Goal: Transaction & Acquisition: Purchase product/service

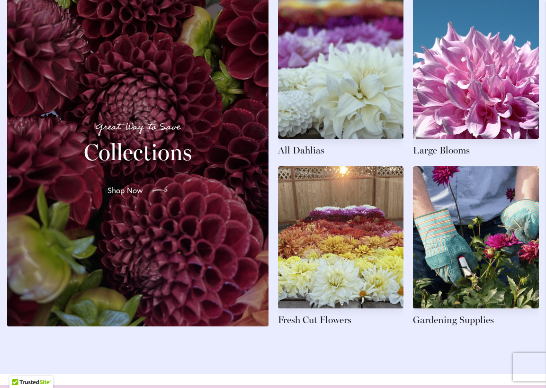
scroll to position [1438, 0]
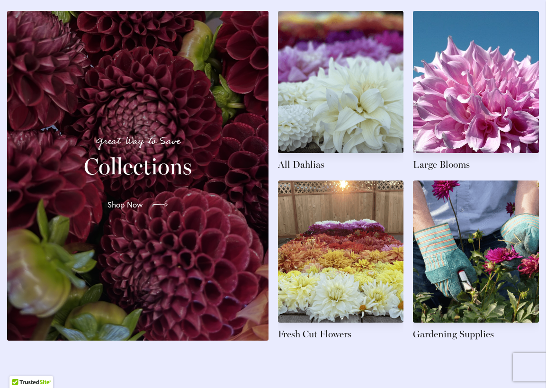
click at [149, 212] on div at bounding box center [157, 204] width 21 height 15
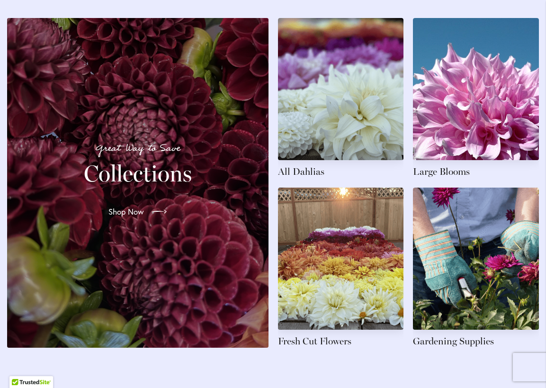
scroll to position [1438, 0]
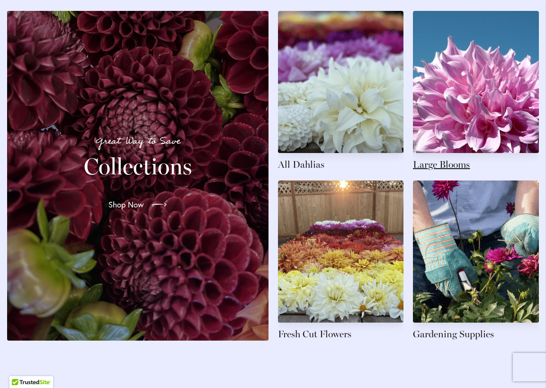
click at [451, 125] on link at bounding box center [476, 91] width 126 height 160
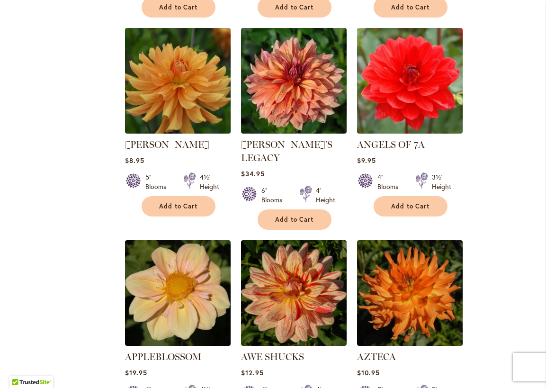
scroll to position [757, 0]
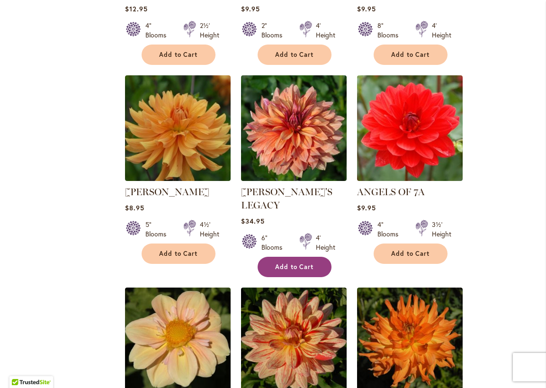
click at [285, 263] on span "Add to Cart" at bounding box center [294, 267] width 39 height 8
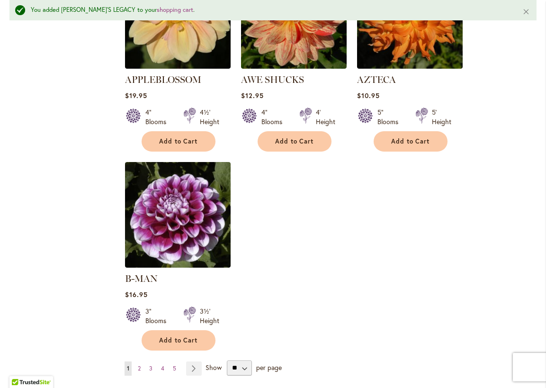
scroll to position [1161, 0]
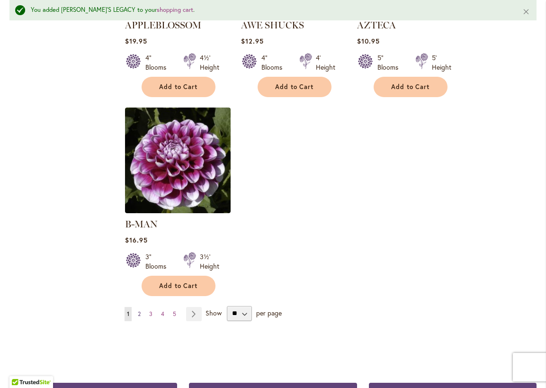
click at [138, 310] on span "2" at bounding box center [139, 313] width 3 height 7
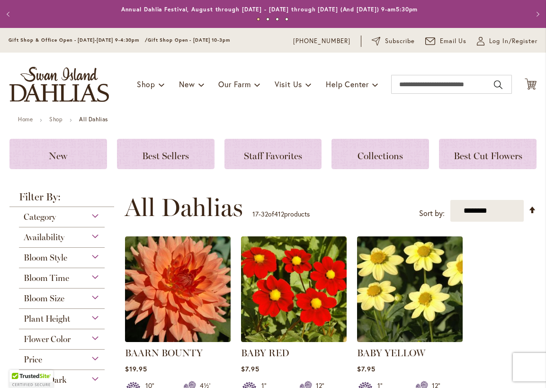
scroll to position [142, 0]
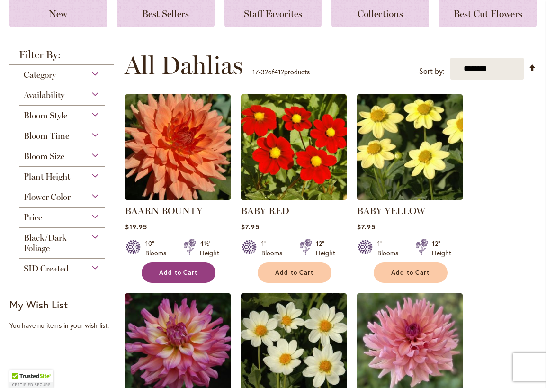
click at [164, 273] on span "Add to Cart" at bounding box center [178, 272] width 39 height 8
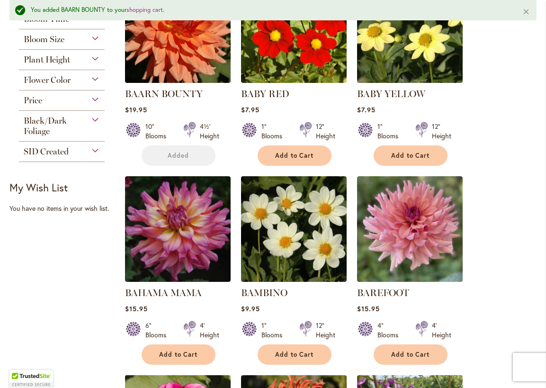
scroll to position [309, 0]
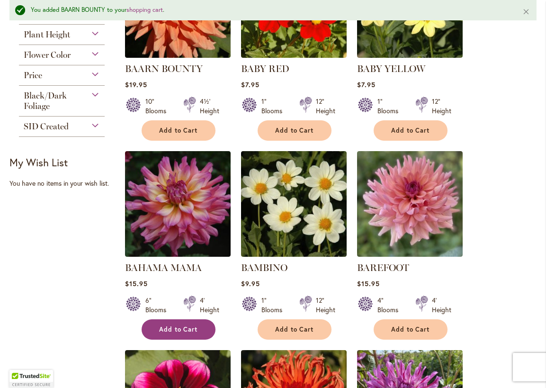
click at [160, 327] on span "Add to Cart" at bounding box center [178, 329] width 39 height 8
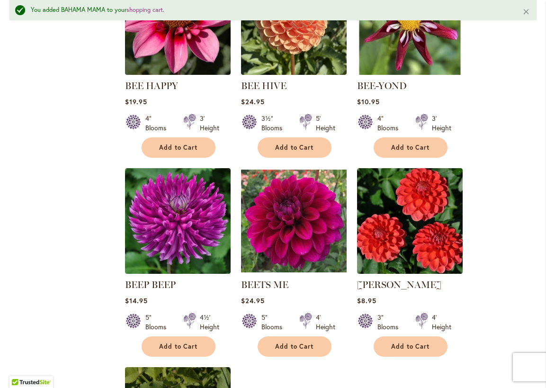
scroll to position [924, 0]
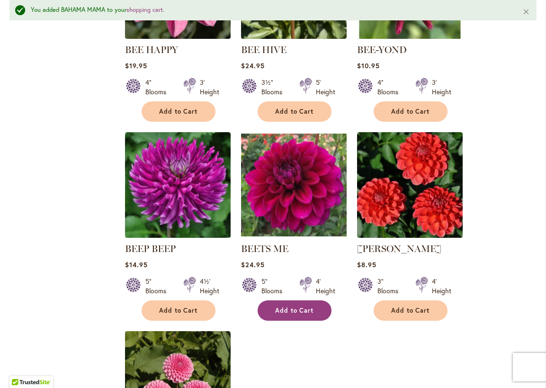
click at [272, 306] on button "Add to Cart" at bounding box center [294, 310] width 74 height 20
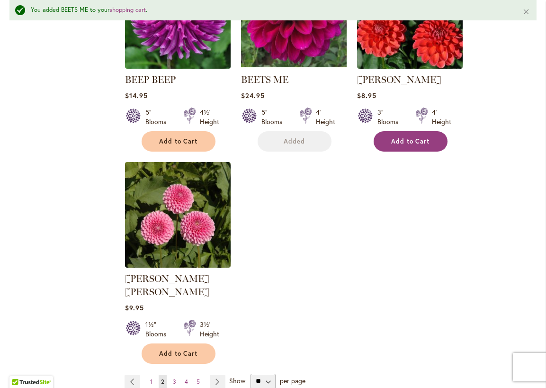
scroll to position [1114, 0]
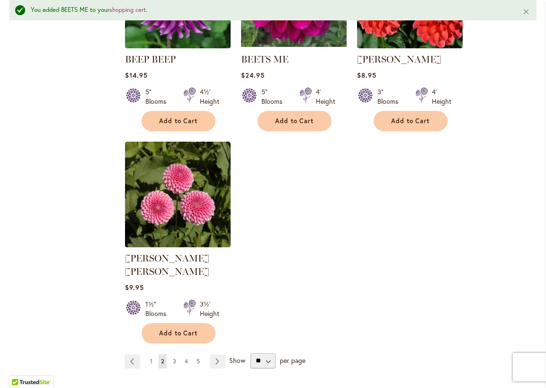
click at [173, 357] on span "3" at bounding box center [174, 360] width 3 height 7
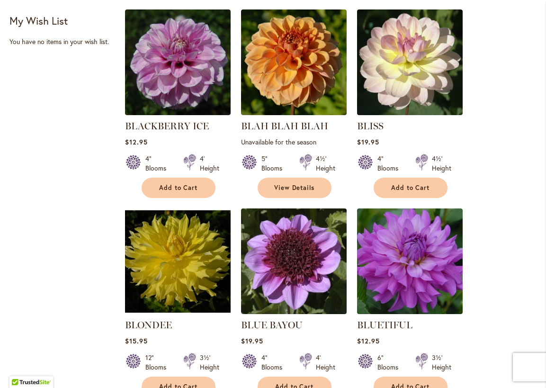
scroll to position [426, 0]
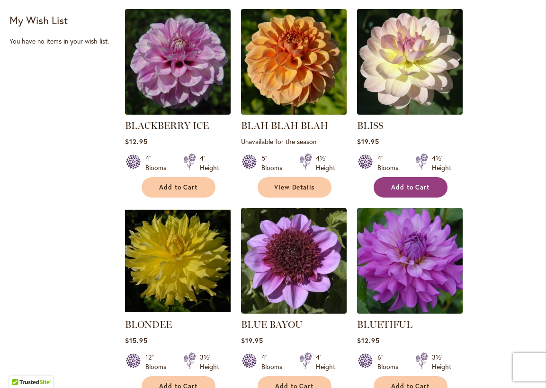
click at [396, 189] on span "Add to Cart" at bounding box center [410, 187] width 39 height 8
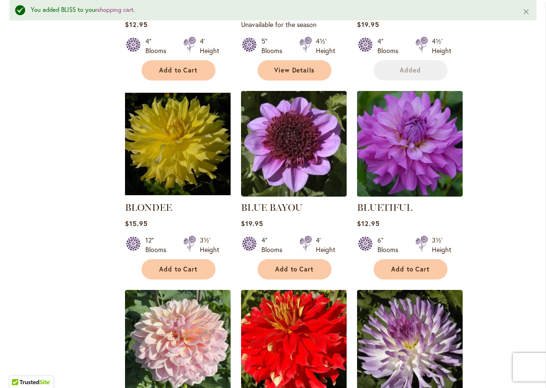
scroll to position [688, 0]
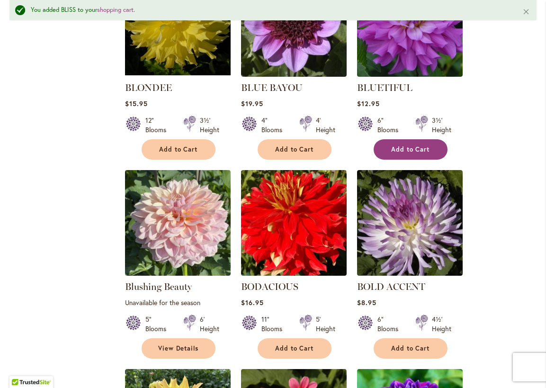
click at [404, 148] on span "Add to Cart" at bounding box center [410, 149] width 39 height 8
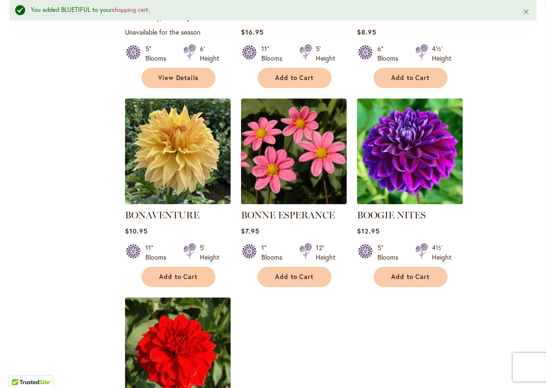
scroll to position [924, 0]
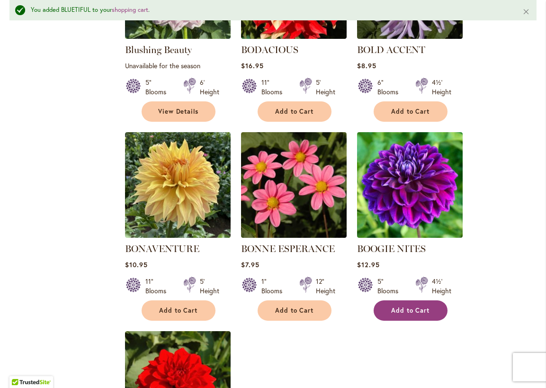
click at [391, 307] on span "Add to Cart" at bounding box center [410, 310] width 39 height 8
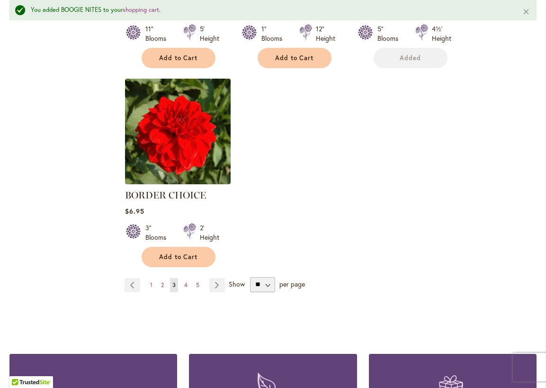
scroll to position [1256, 0]
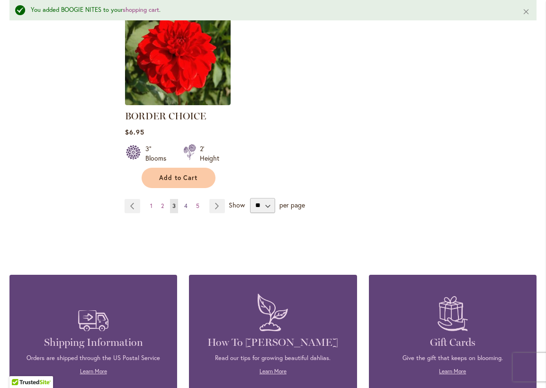
click at [185, 204] on span "4" at bounding box center [185, 205] width 3 height 7
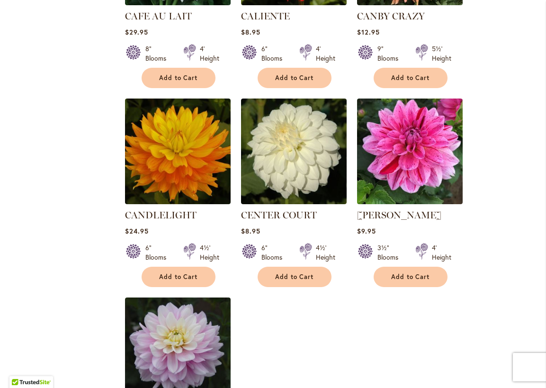
scroll to position [947, 0]
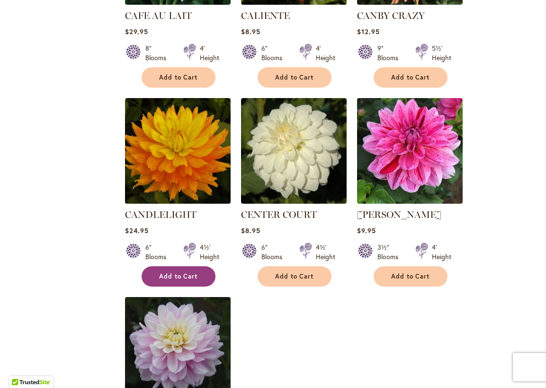
click at [172, 274] on span "Add to Cart" at bounding box center [178, 276] width 39 height 8
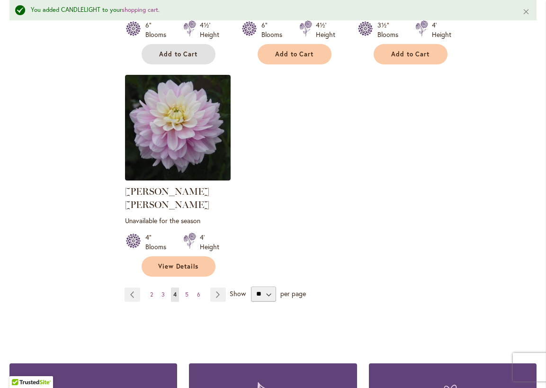
scroll to position [1208, 0]
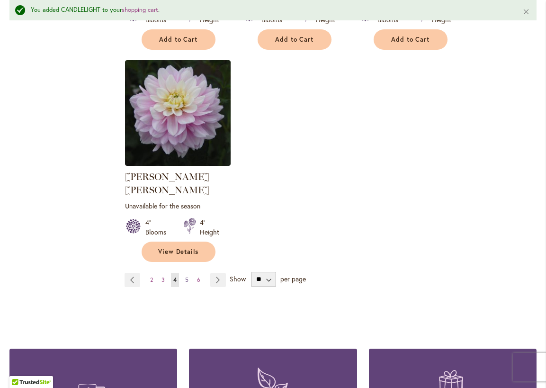
click at [183, 273] on link "Page 5" at bounding box center [187, 280] width 8 height 14
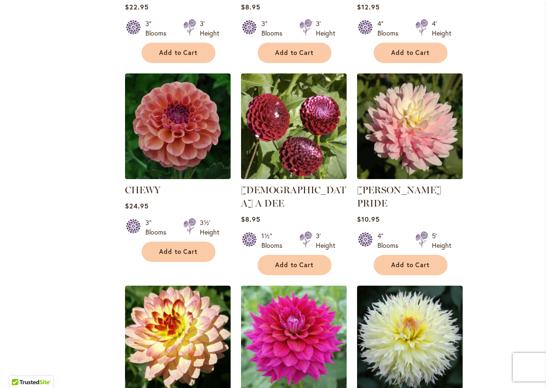
scroll to position [568, 0]
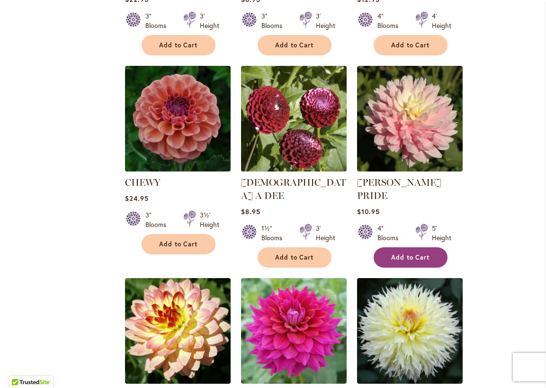
click at [381, 247] on button "Add to Cart" at bounding box center [410, 257] width 74 height 20
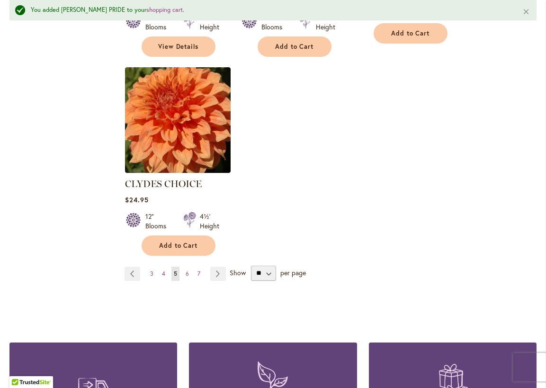
scroll to position [1256, 0]
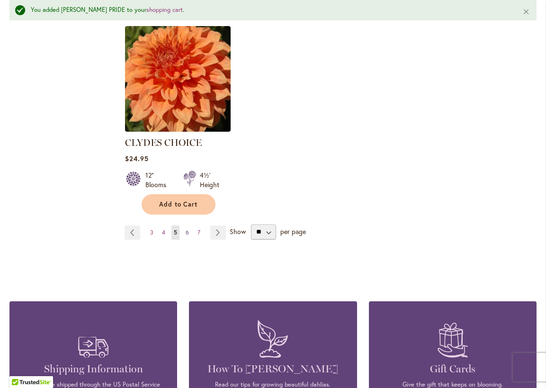
click at [186, 229] on span "6" at bounding box center [187, 232] width 3 height 7
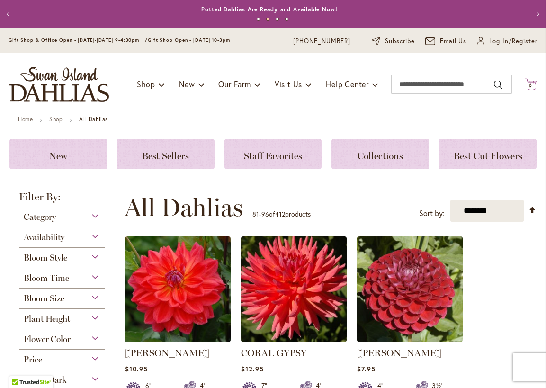
click at [524, 78] on icon "Cart .cls-1 { fill: #231f20; }" at bounding box center [530, 84] width 12 height 12
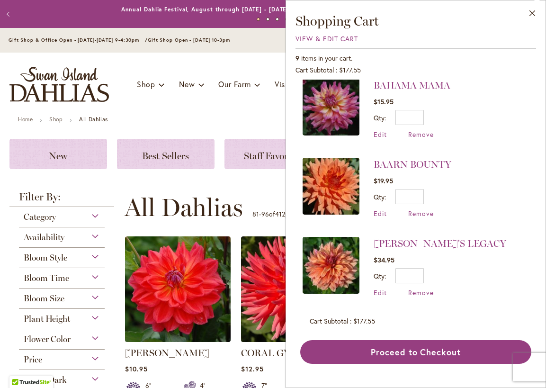
scroll to position [490, 0]
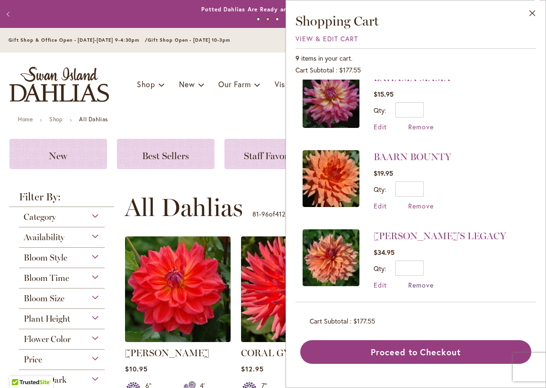
click at [424, 282] on span "Remove" at bounding box center [421, 284] width 26 height 9
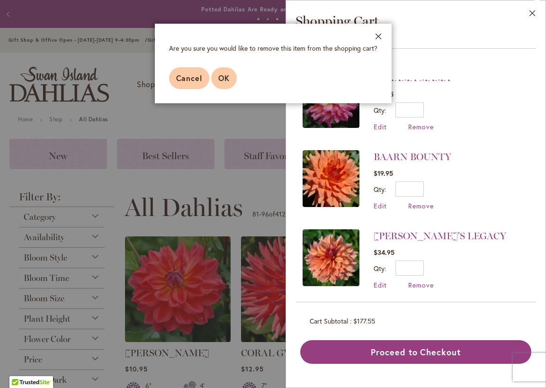
click at [219, 80] on span "OK" at bounding box center [223, 78] width 11 height 10
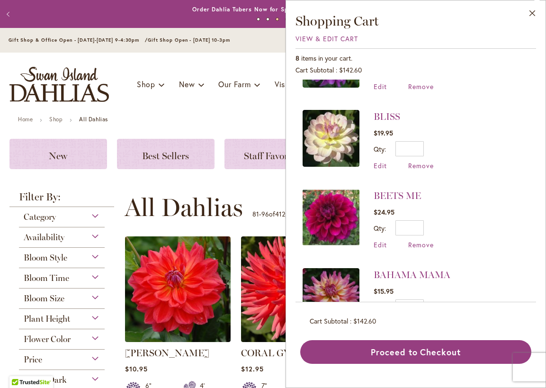
scroll to position [411, 0]
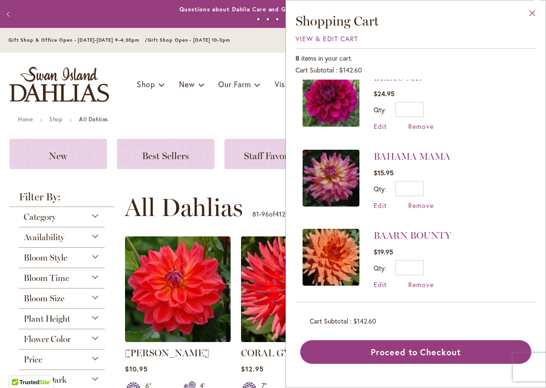
click at [534, 14] on button "Close" at bounding box center [532, 15] width 26 height 30
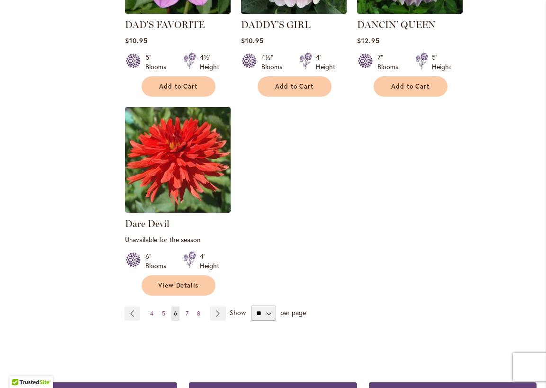
scroll to position [1183, 0]
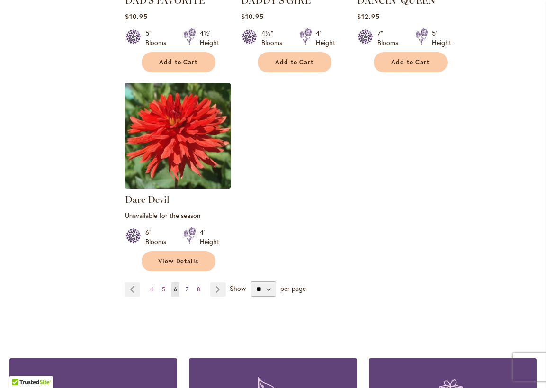
click at [186, 285] on span "7" at bounding box center [187, 288] width 3 height 7
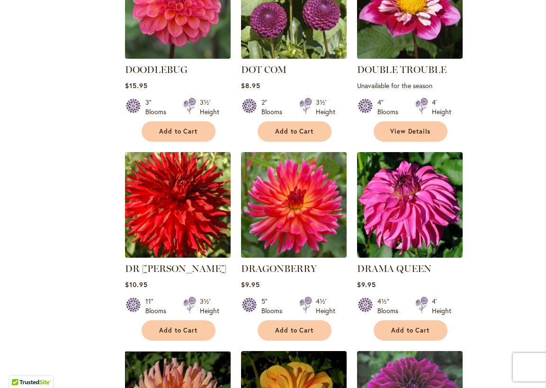
scroll to position [728, 0]
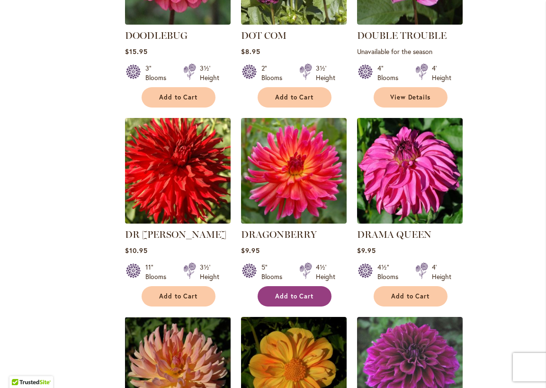
click at [298, 292] on span "Add to Cart" at bounding box center [294, 296] width 39 height 8
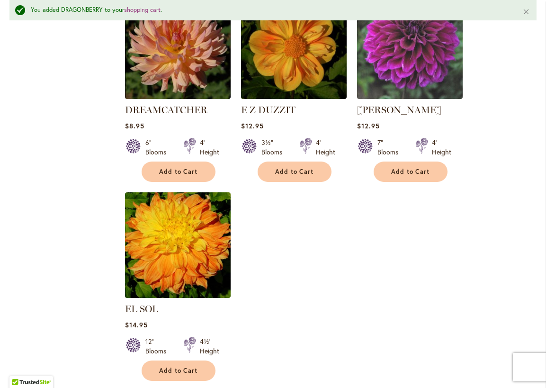
scroll to position [1132, 0]
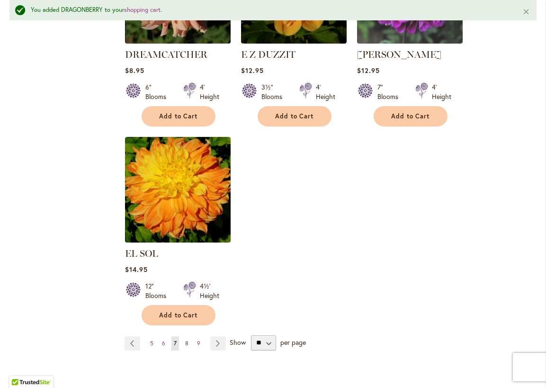
click at [185, 339] on span "8" at bounding box center [186, 342] width 3 height 7
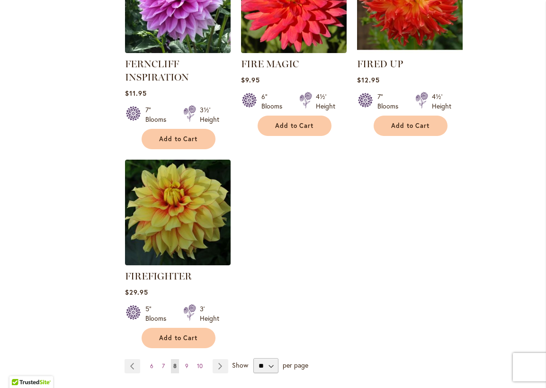
scroll to position [1136, 0]
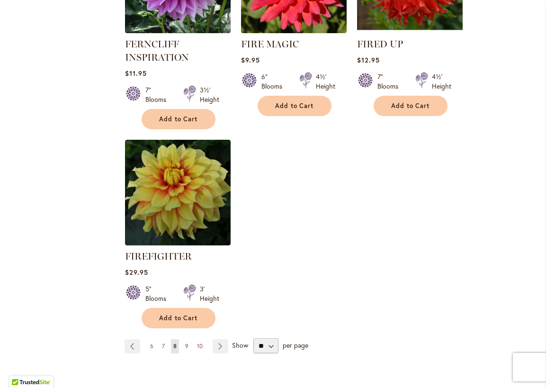
click at [187, 342] on span "9" at bounding box center [186, 345] width 3 height 7
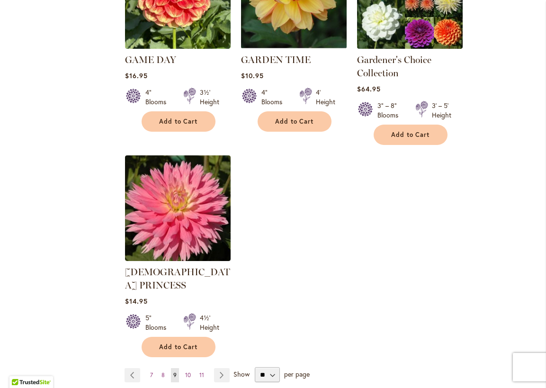
scroll to position [1136, 0]
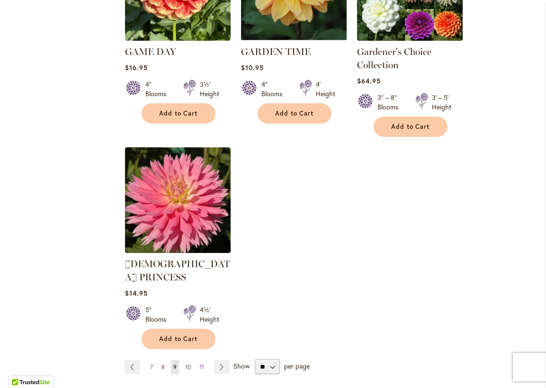
click at [185, 363] on span "10" at bounding box center [188, 366] width 6 height 7
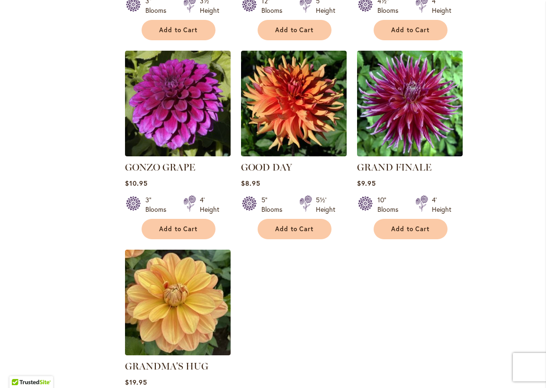
scroll to position [1089, 0]
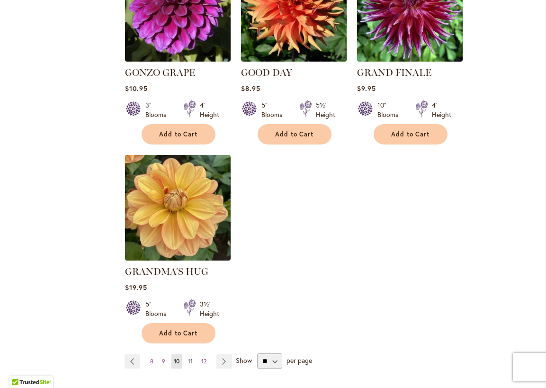
click at [189, 357] on span "11" at bounding box center [190, 360] width 5 height 7
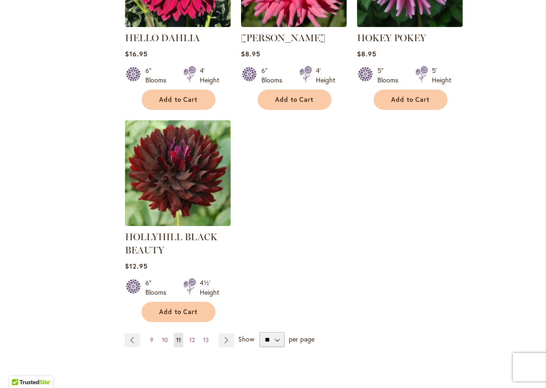
scroll to position [1154, 0]
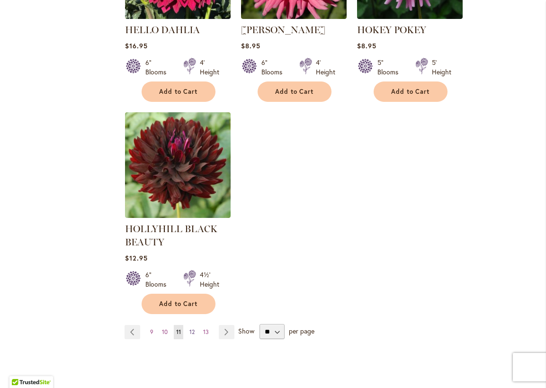
click at [190, 328] on span "12" at bounding box center [191, 331] width 5 height 7
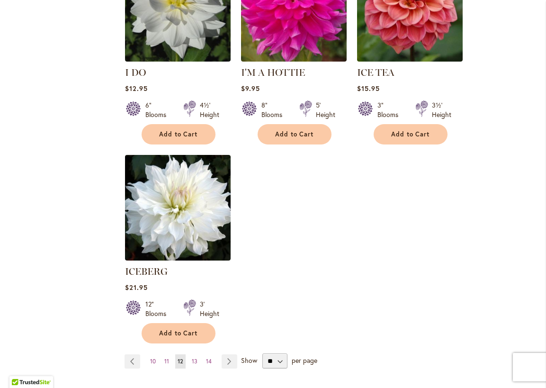
scroll to position [1136, 0]
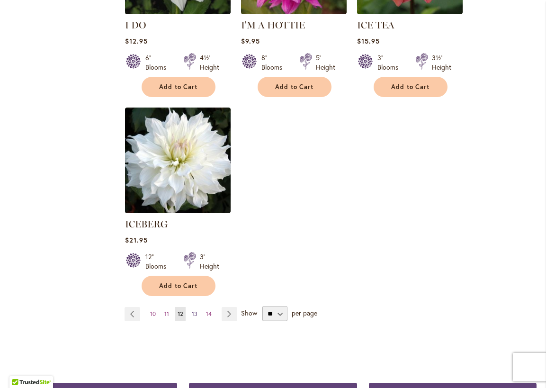
click at [193, 310] on span "13" at bounding box center [195, 313] width 6 height 7
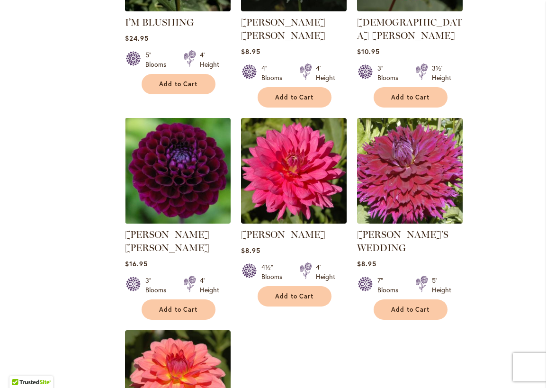
scroll to position [947, 0]
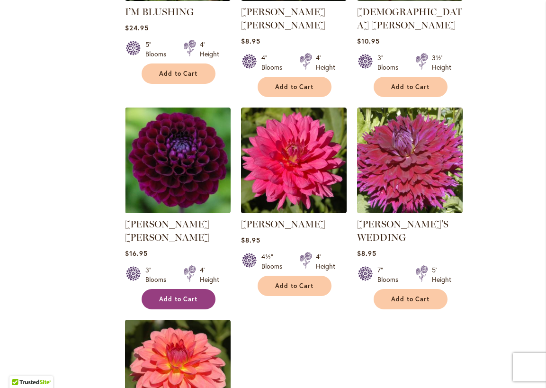
click at [180, 295] on span "Add to Cart" at bounding box center [178, 299] width 39 height 8
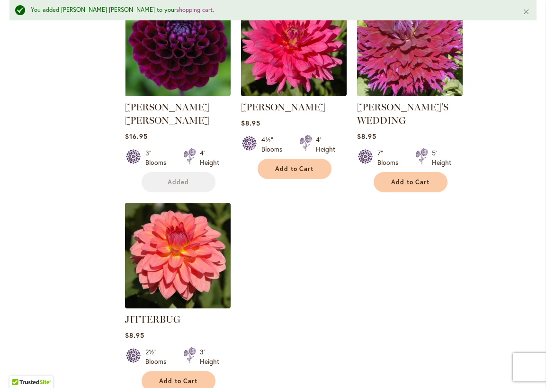
scroll to position [1256, 0]
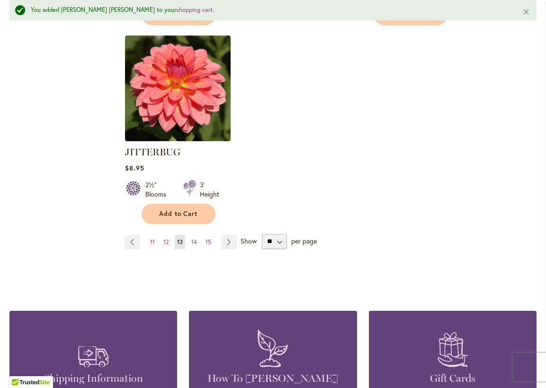
click at [195, 238] on span "14" at bounding box center [194, 241] width 6 height 7
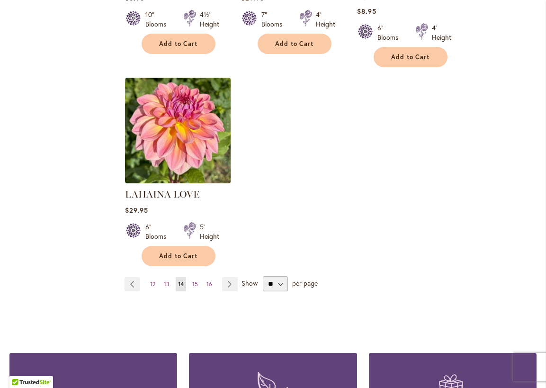
scroll to position [1183, 0]
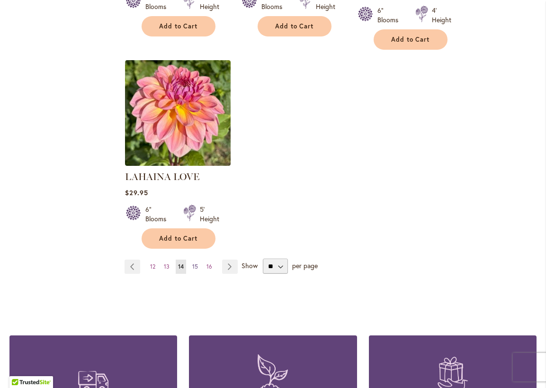
click at [192, 263] on span "15" at bounding box center [195, 266] width 6 height 7
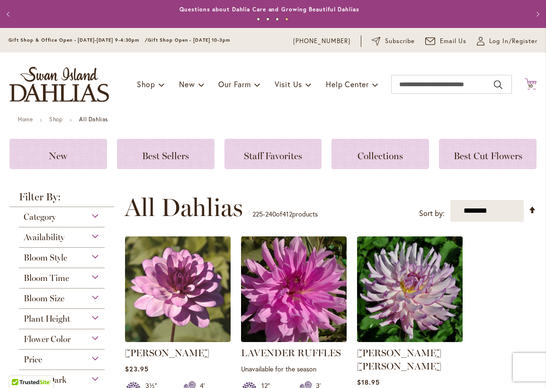
click at [524, 79] on icon "Cart .cls-1 { fill: #231f20; }" at bounding box center [530, 84] width 12 height 12
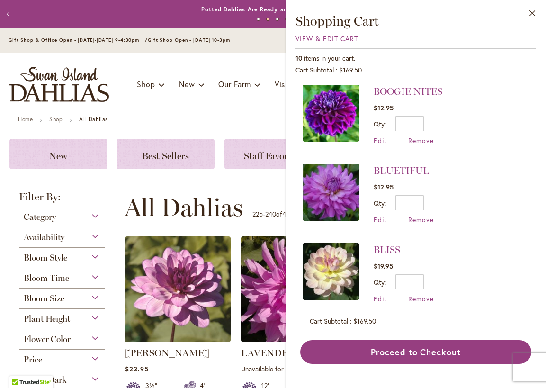
scroll to position [379, 0]
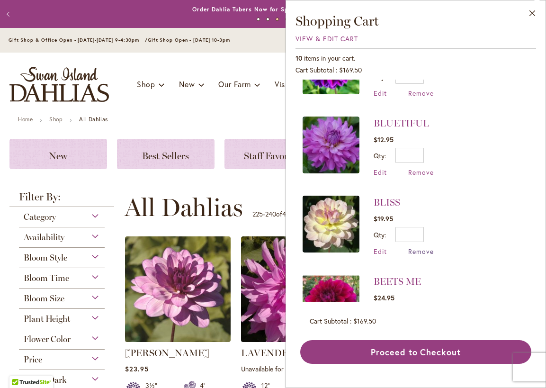
click at [428, 247] on span "Remove" at bounding box center [421, 251] width 26 height 9
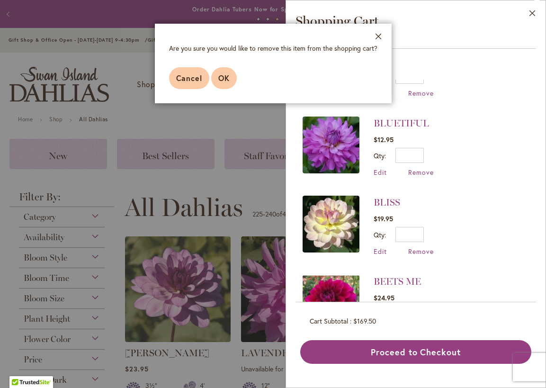
click at [222, 80] on span "OK" at bounding box center [223, 78] width 11 height 10
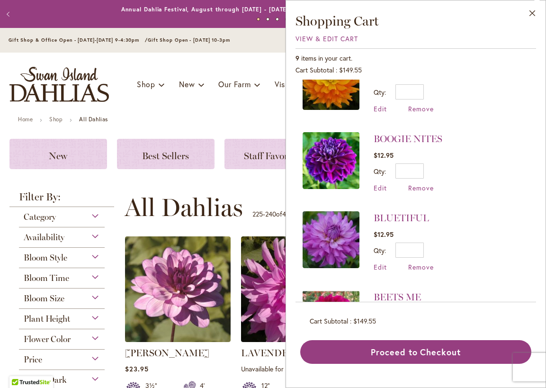
scroll to position [490, 0]
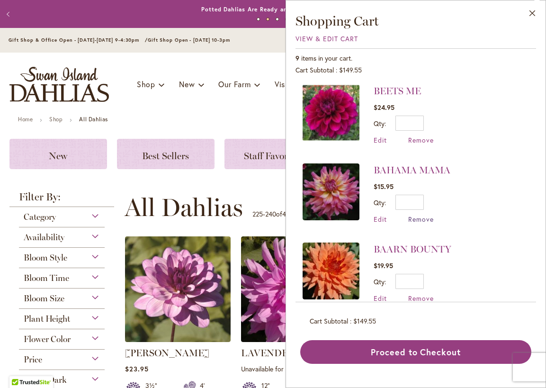
click at [408, 214] on span "Remove" at bounding box center [421, 218] width 26 height 9
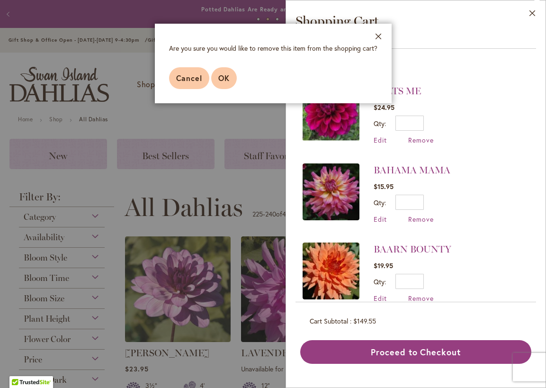
click at [230, 79] on button "OK" at bounding box center [224, 78] width 26 height 22
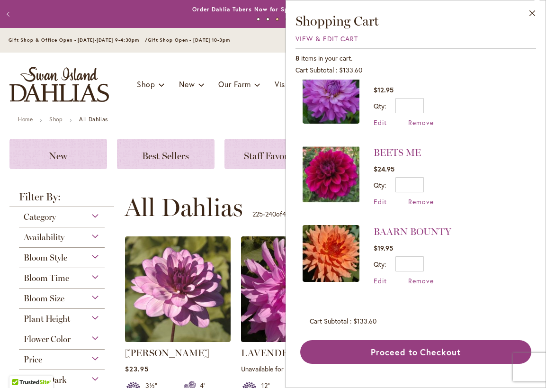
scroll to position [0, 0]
